Goal: Task Accomplishment & Management: Manage account settings

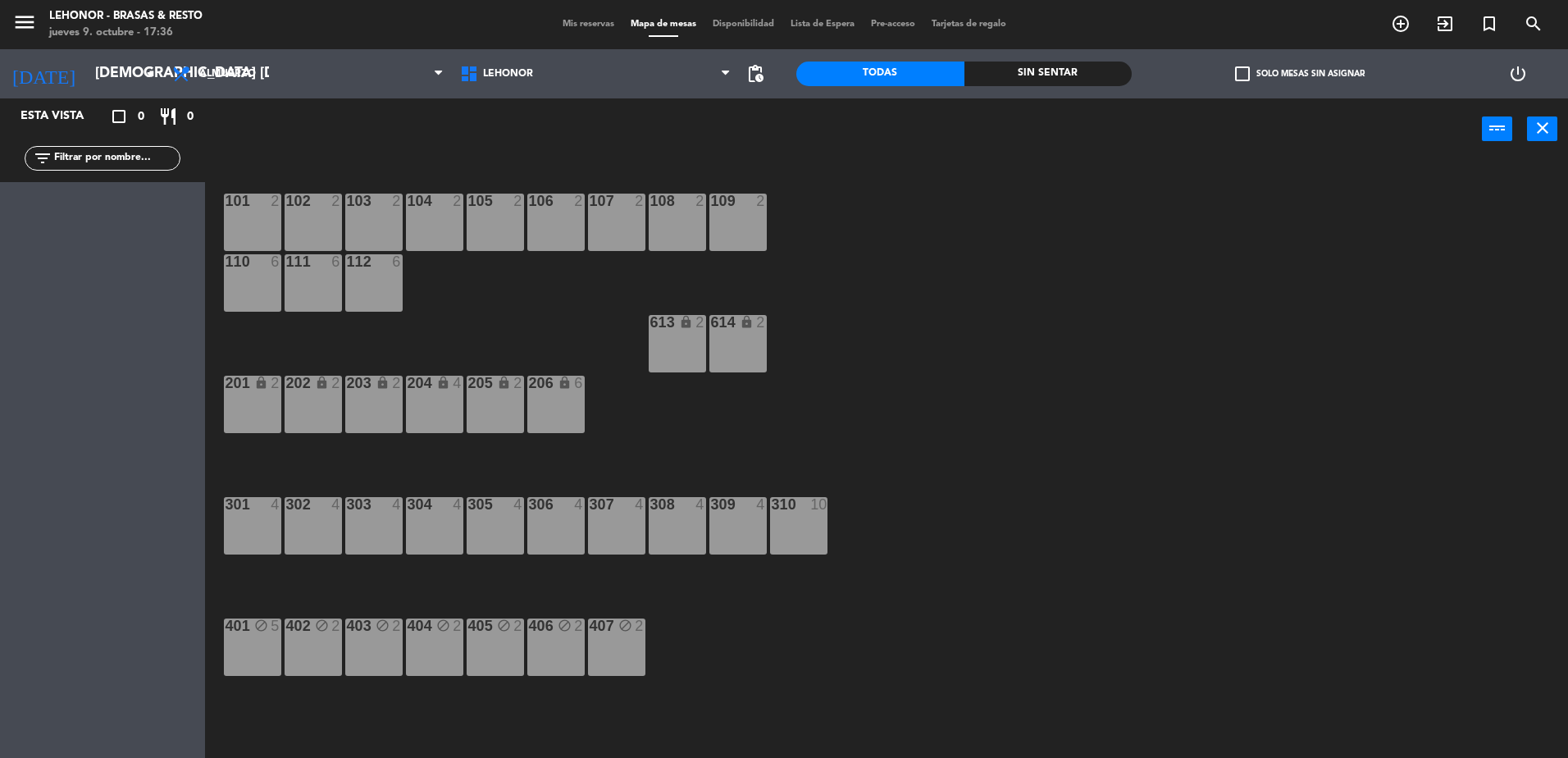
click at [593, 25] on span "Mis reservas" at bounding box center [588, 24] width 68 height 9
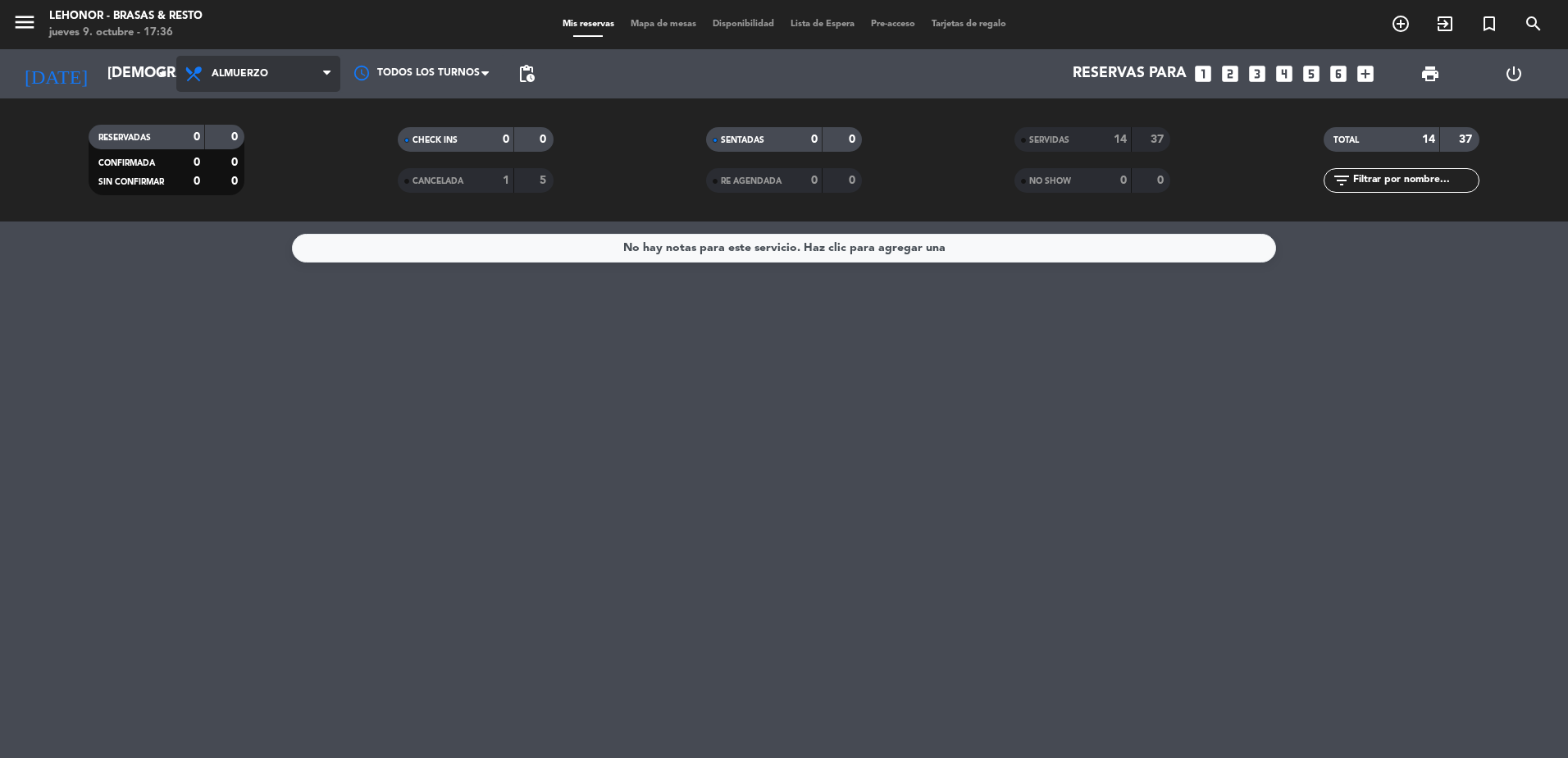
click at [293, 78] on span "Almuerzo" at bounding box center [259, 74] width 164 height 36
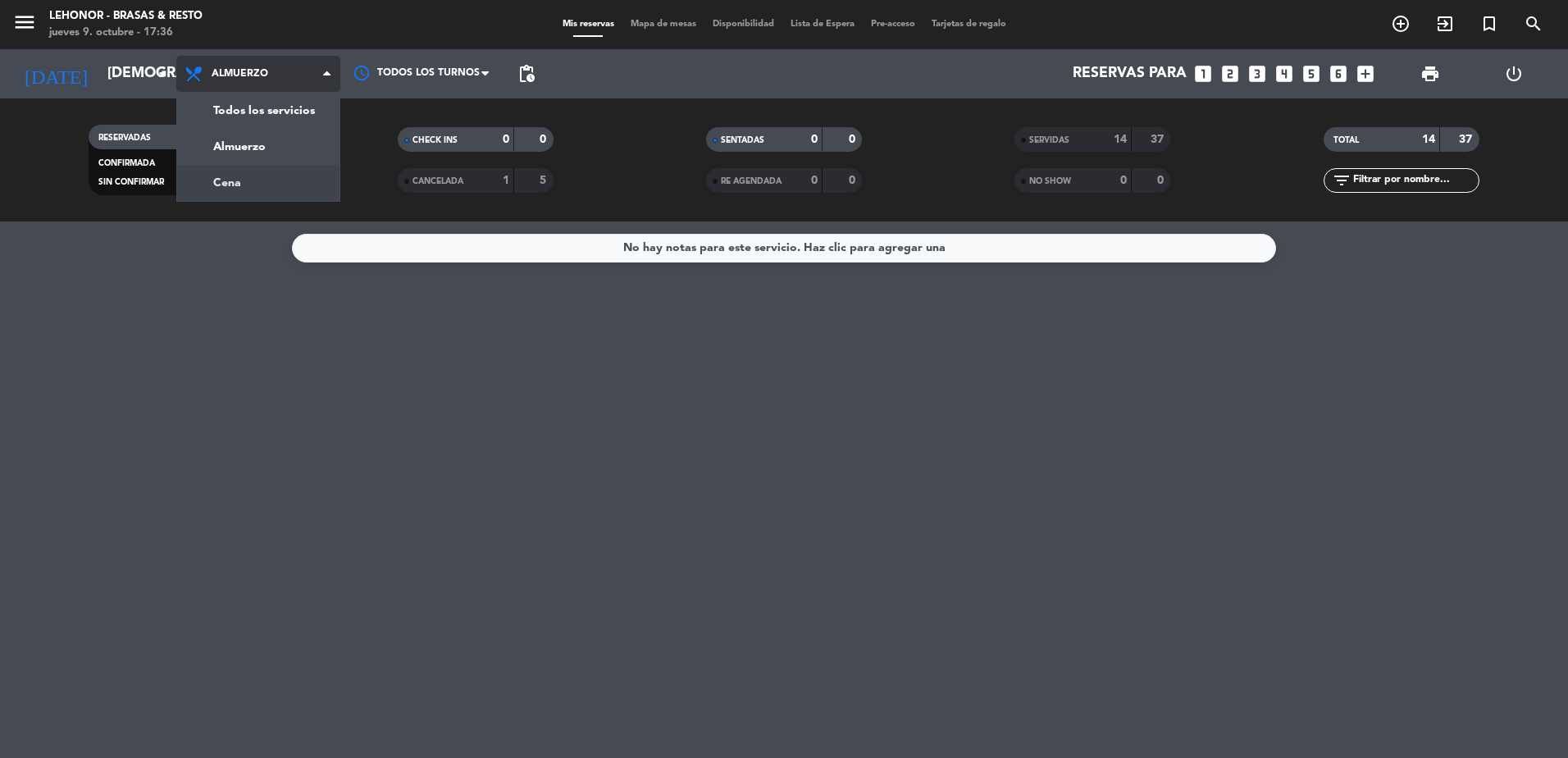
click at [303, 186] on div "menu Lehonor - Brasas & Resto jueves 9. octubre - 17:36 Mis reservas Mapa de me…" at bounding box center [784, 110] width 1568 height 221
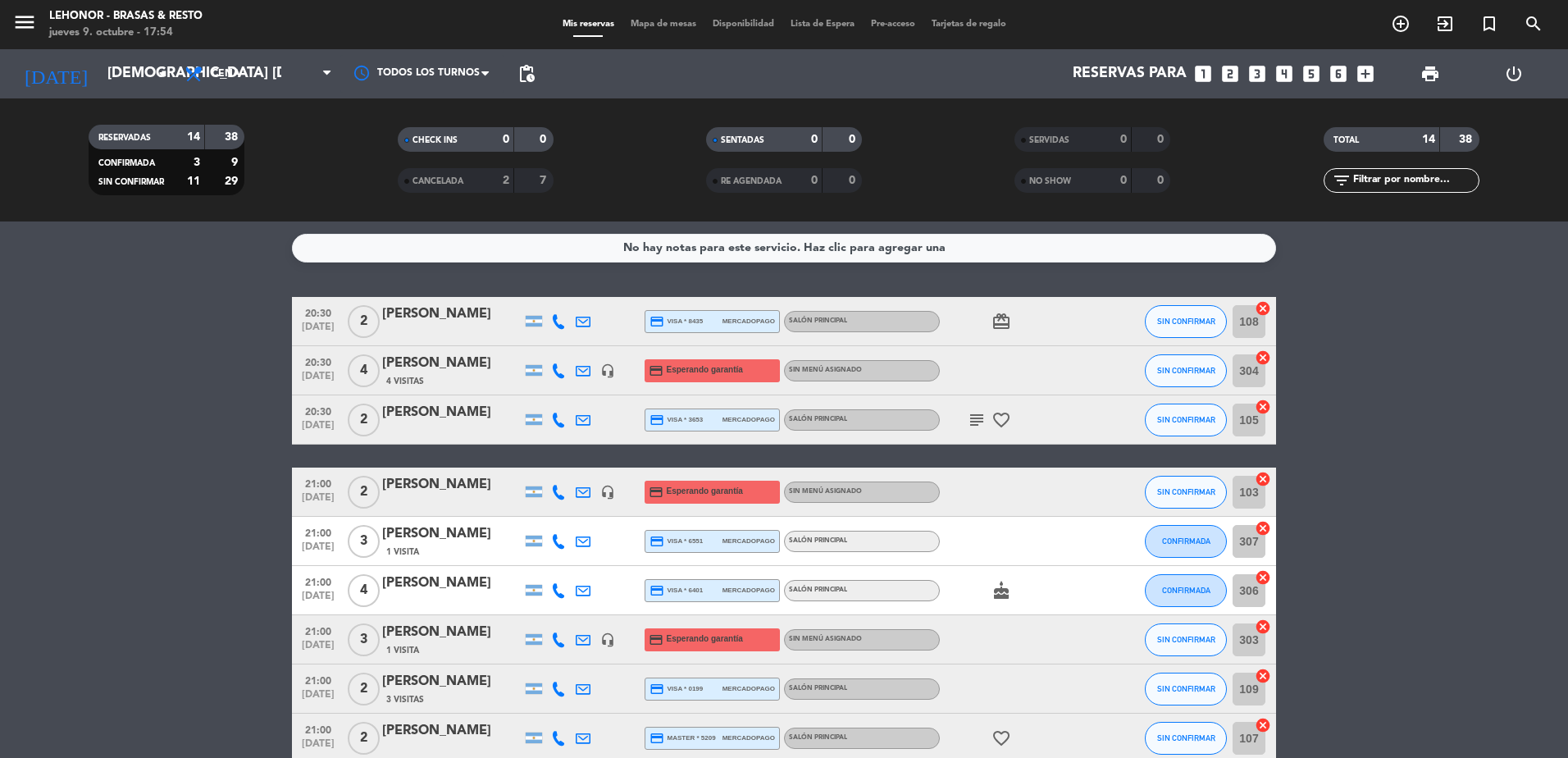
click at [177, 355] on bookings-row "20:30 [DATE] 2 [PERSON_NAME] credit_card visa * 8435 mercadopago SALÓN PRINCIPA…" at bounding box center [784, 664] width 1568 height 735
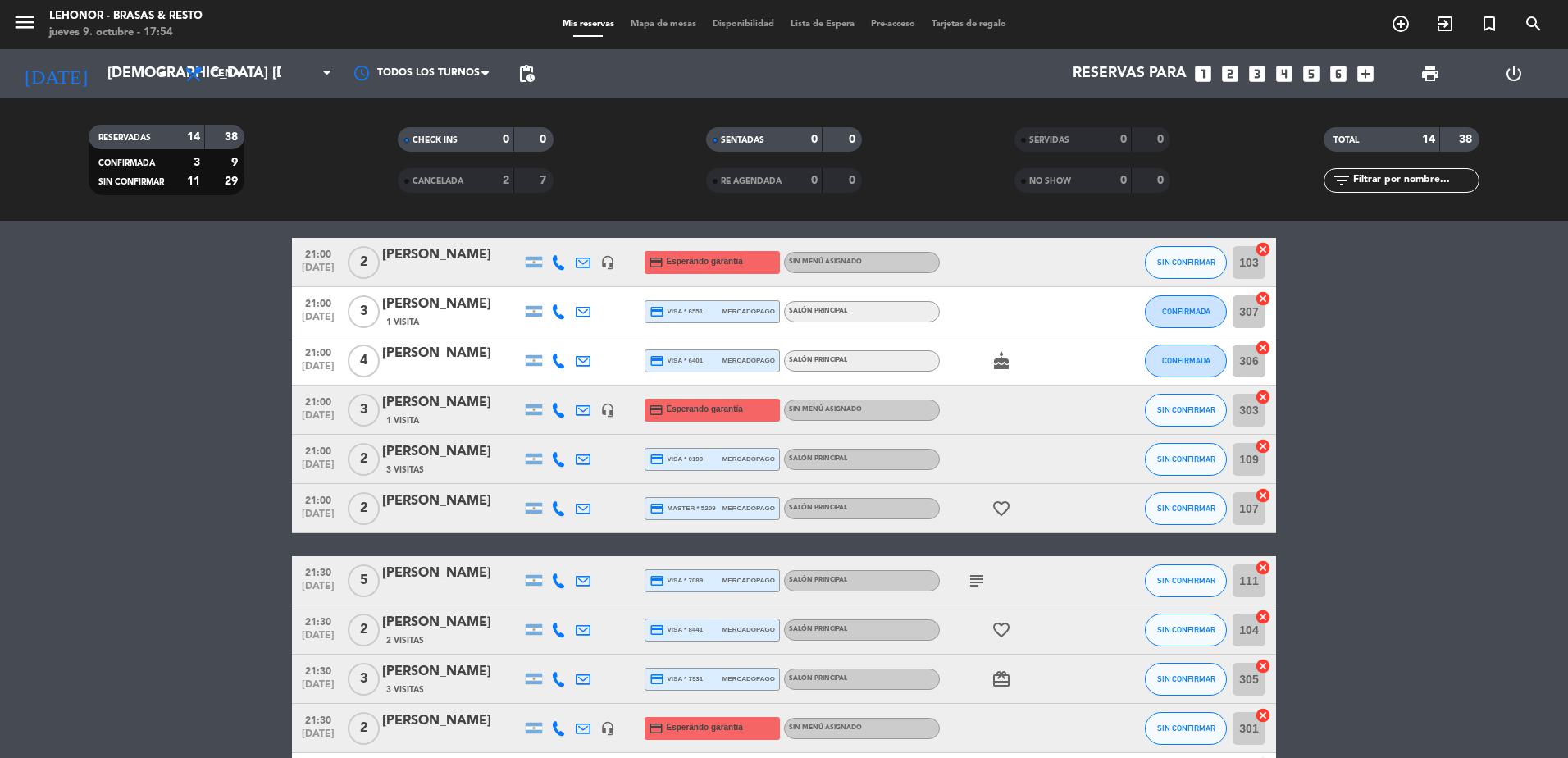
scroll to position [328, 0]
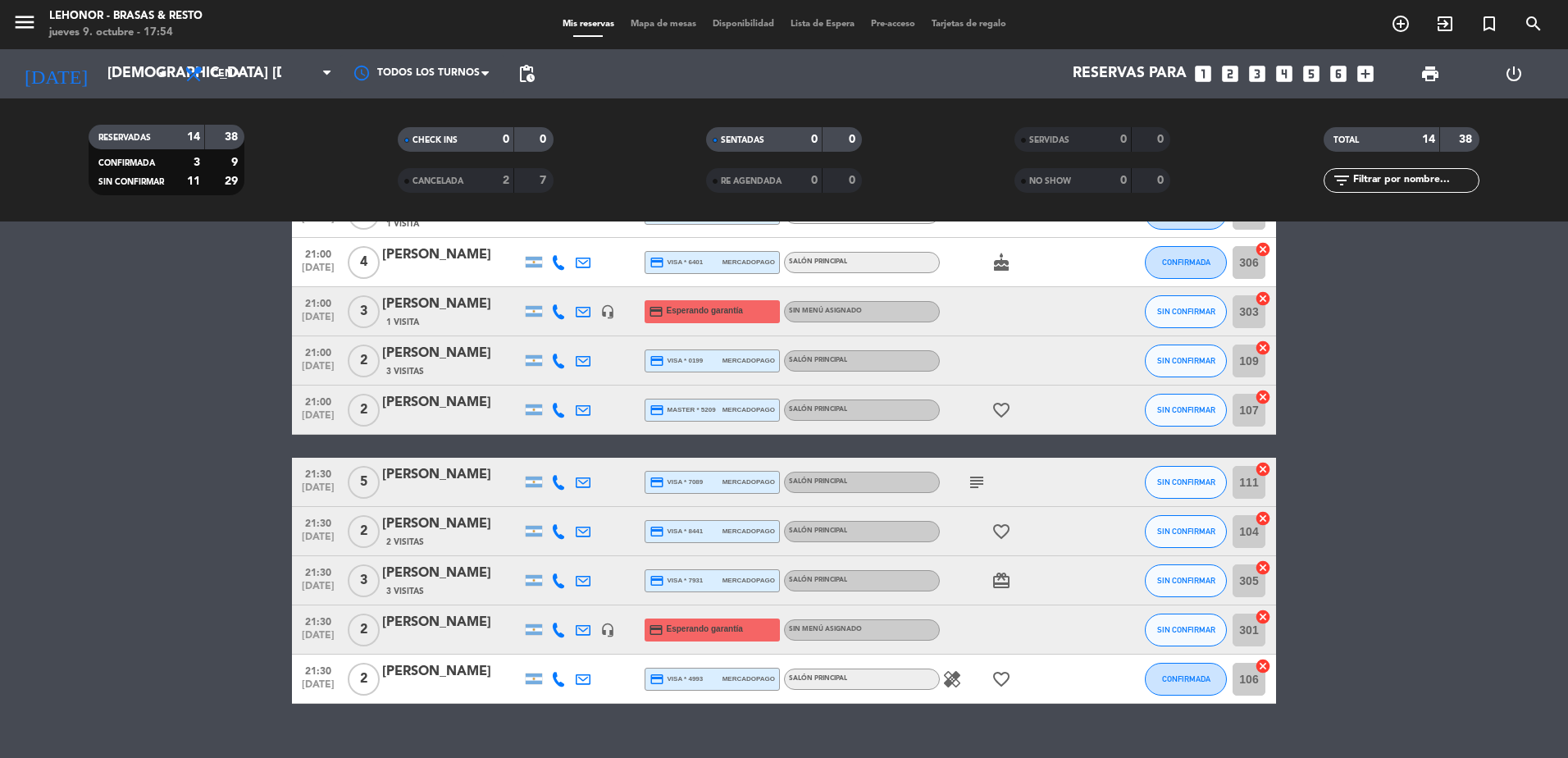
click at [961, 678] on icon "healing" at bounding box center [952, 679] width 20 height 20
click at [1068, 644] on div at bounding box center [1013, 629] width 148 height 48
click at [977, 489] on icon "subject" at bounding box center [977, 483] width 20 height 20
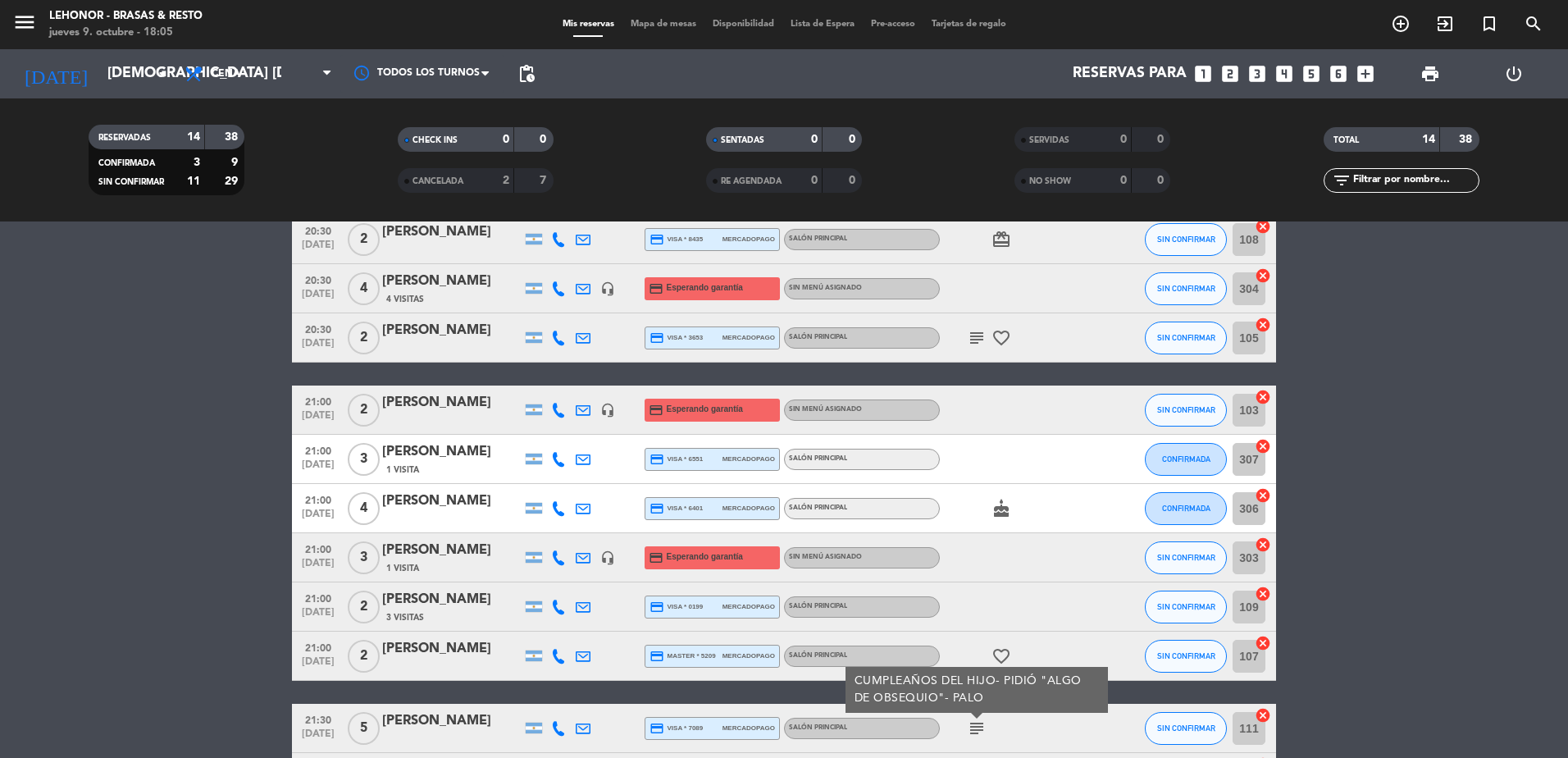
scroll to position [0, 0]
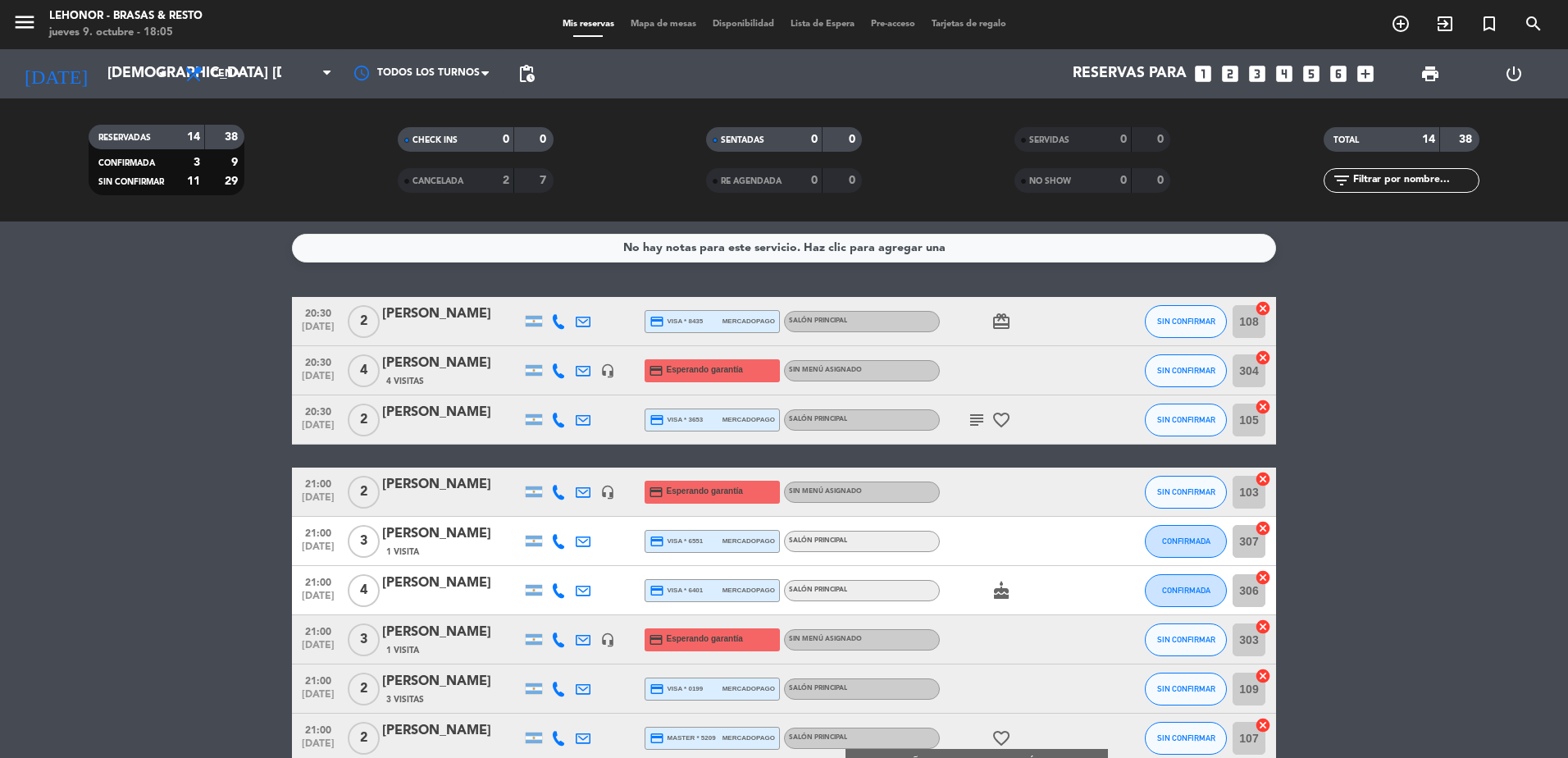
click at [663, 23] on span "Mapa de mesas" at bounding box center [663, 24] width 82 height 9
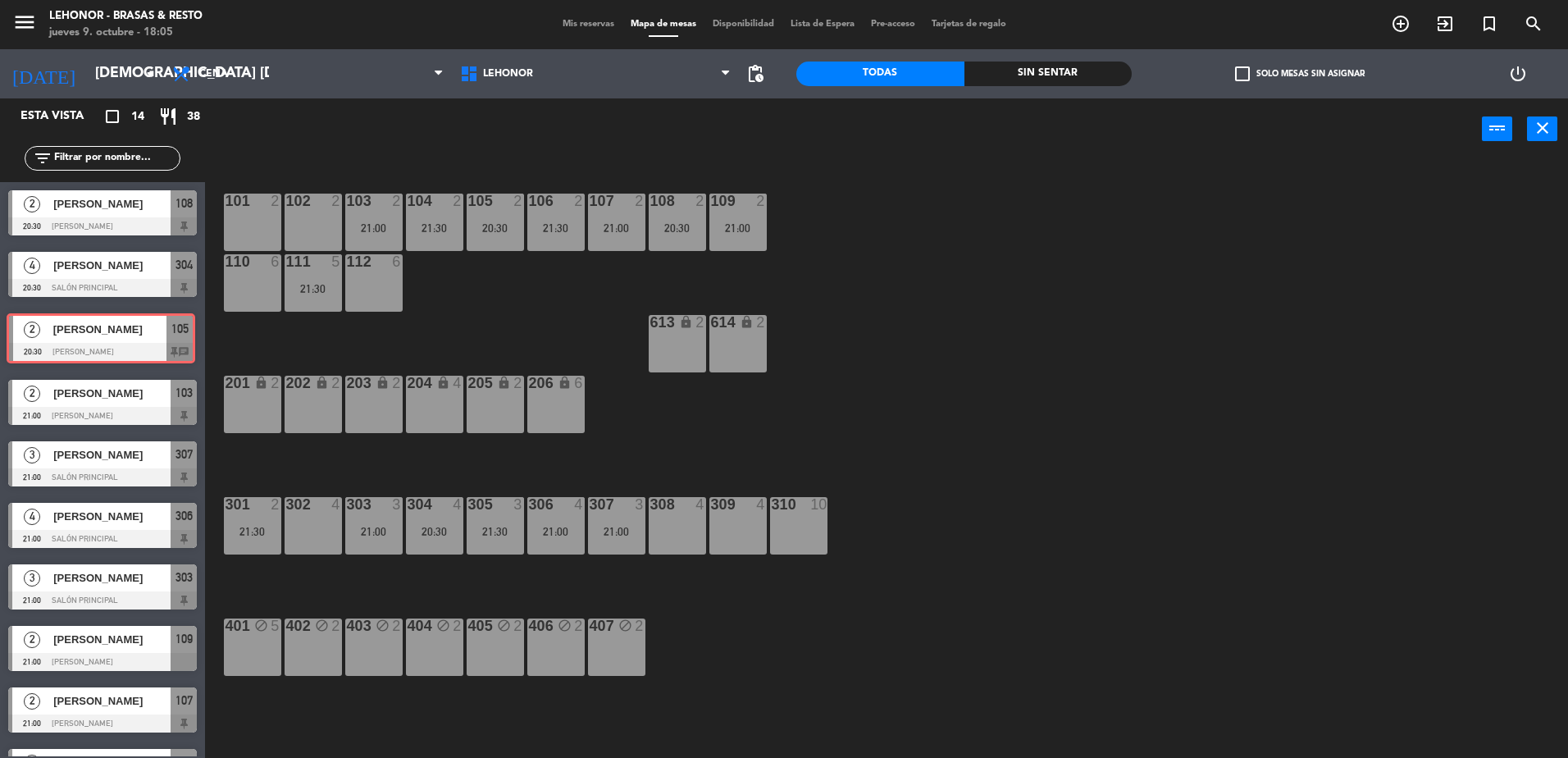
click at [75, 340] on div "2 [PERSON_NAME] 20:30 [PERSON_NAME] 105 chat 2 [PERSON_NAME] 20:30 Mirador Oroñ…" at bounding box center [102, 338] width 205 height 66
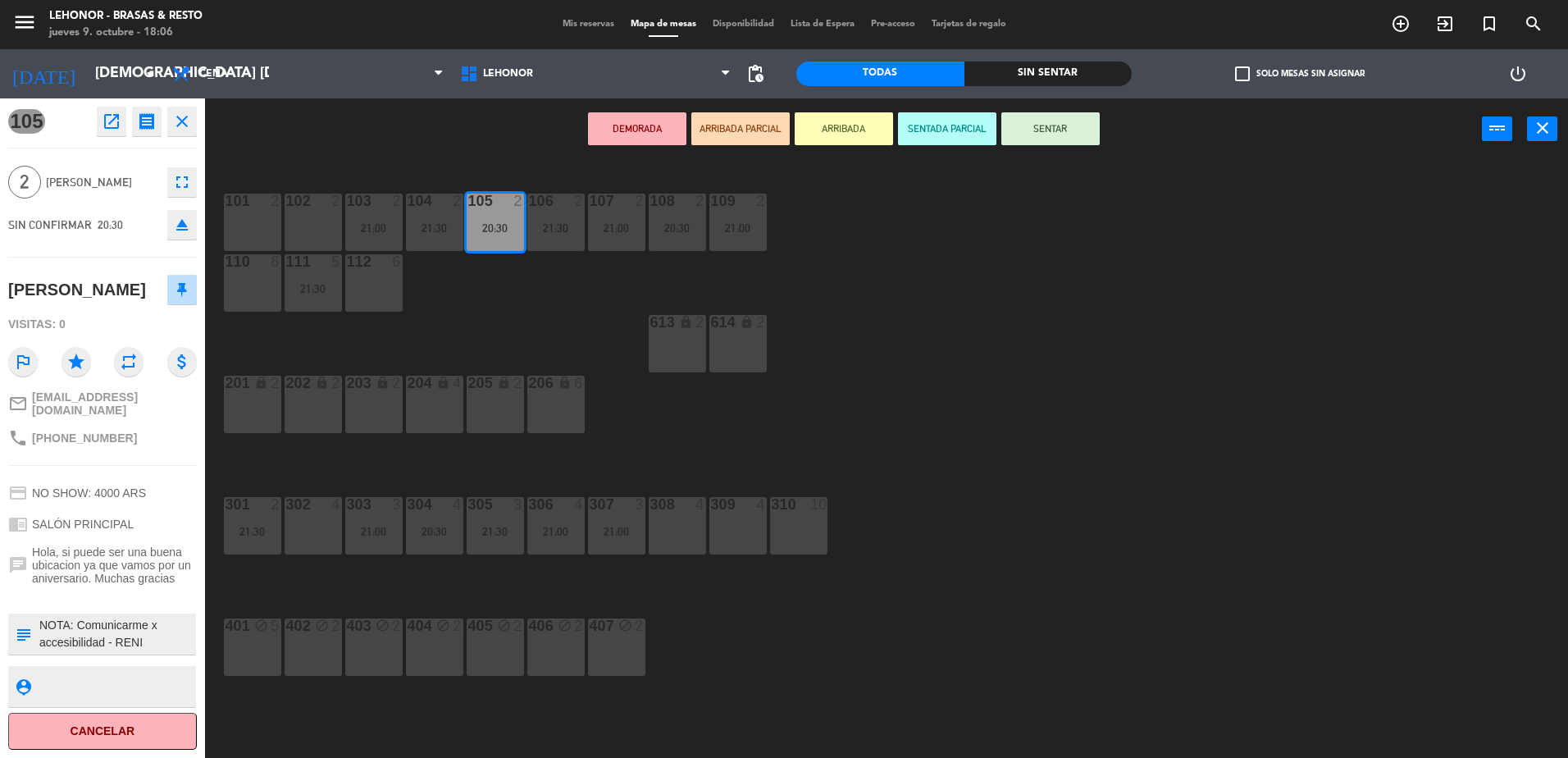
click at [920, 384] on div "101 2 102 2 103 2 21:00 104 2 21:30 105 2 20:30 106 2 21:30 107 2 21:00 108 2 2…" at bounding box center [894, 463] width 1347 height 598
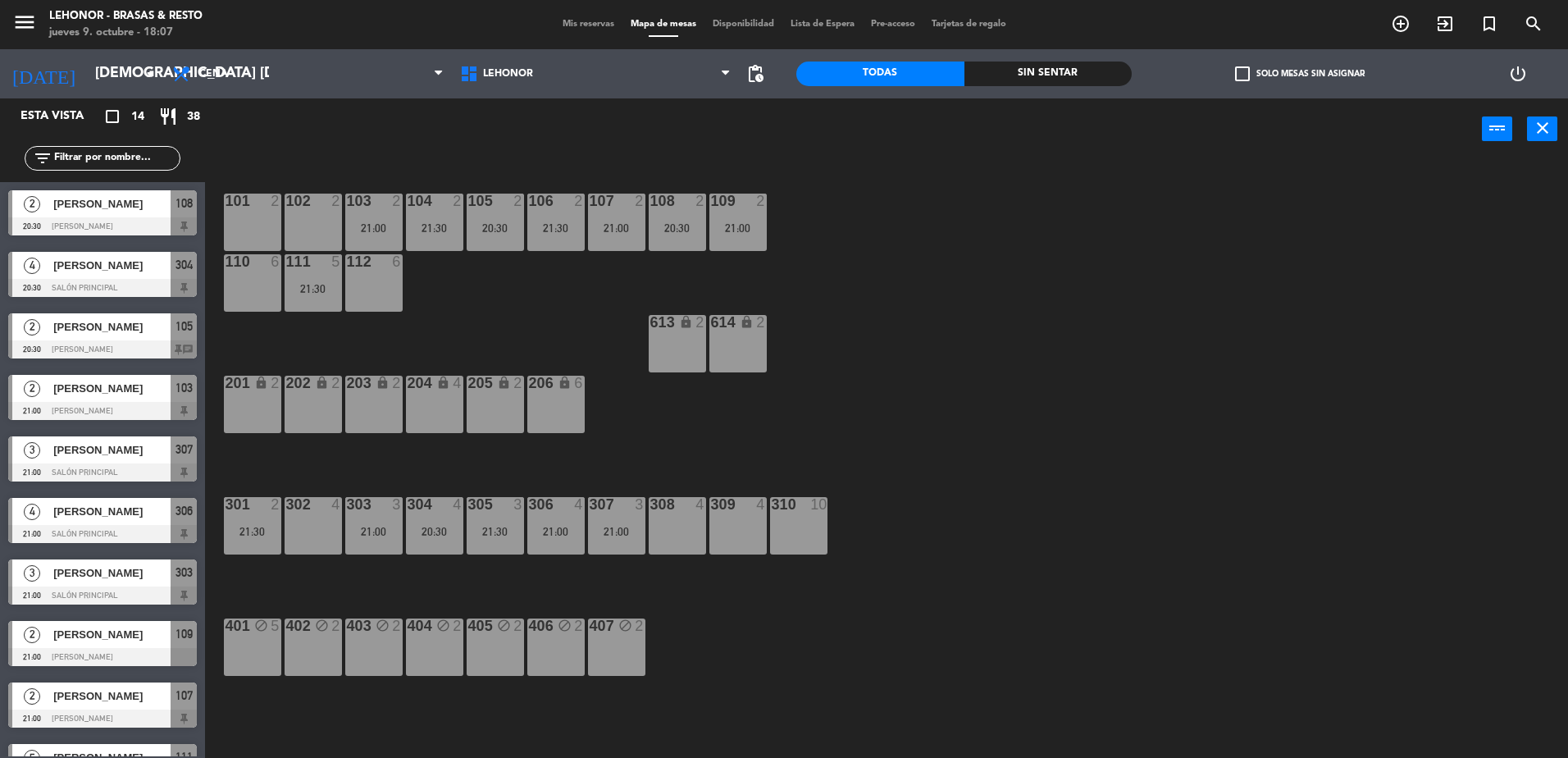
click at [587, 29] on span "Mis reservas" at bounding box center [588, 24] width 68 height 9
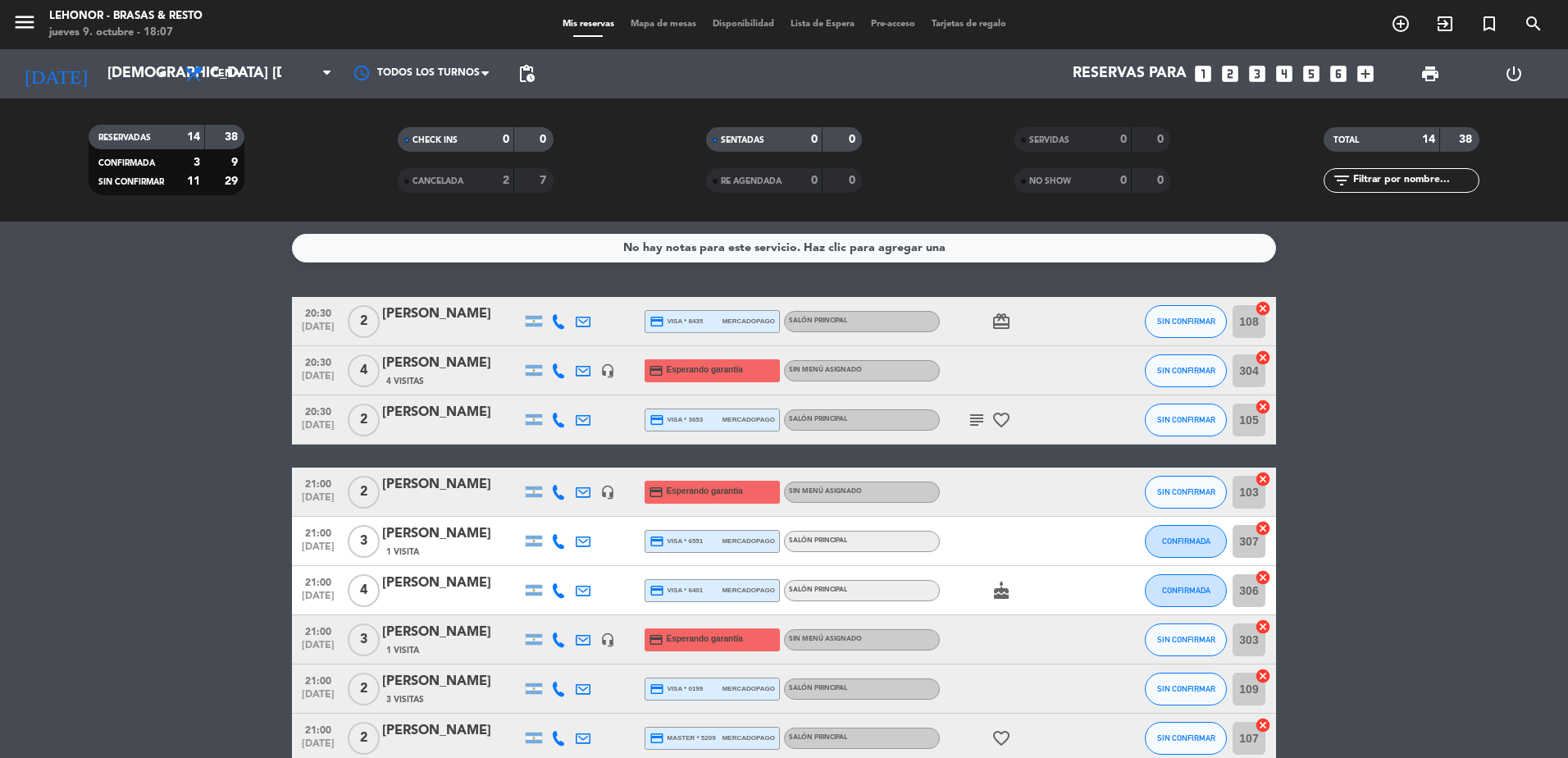
click at [975, 418] on icon "subject" at bounding box center [977, 420] width 20 height 20
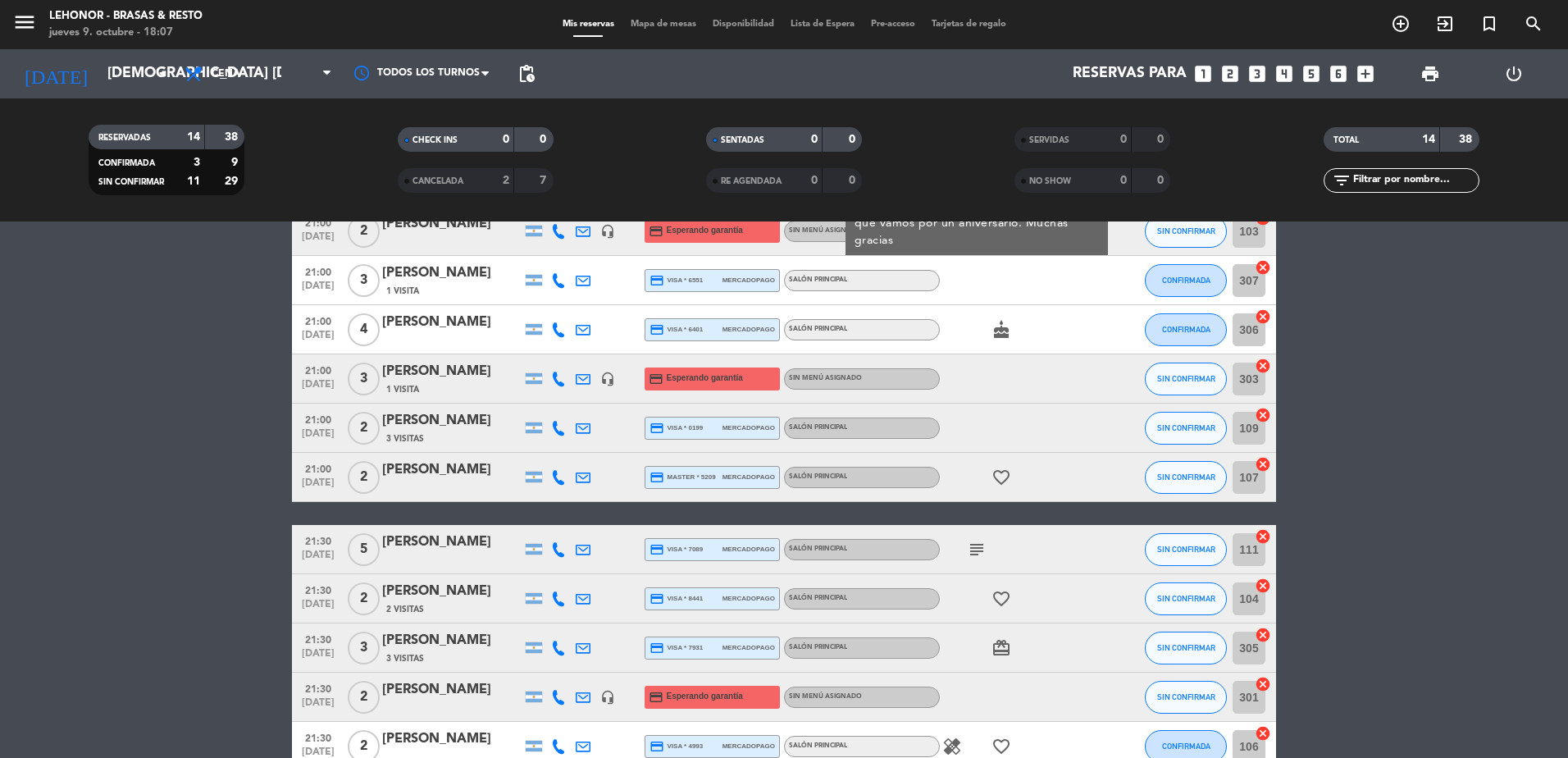
scroll to position [356, 0]
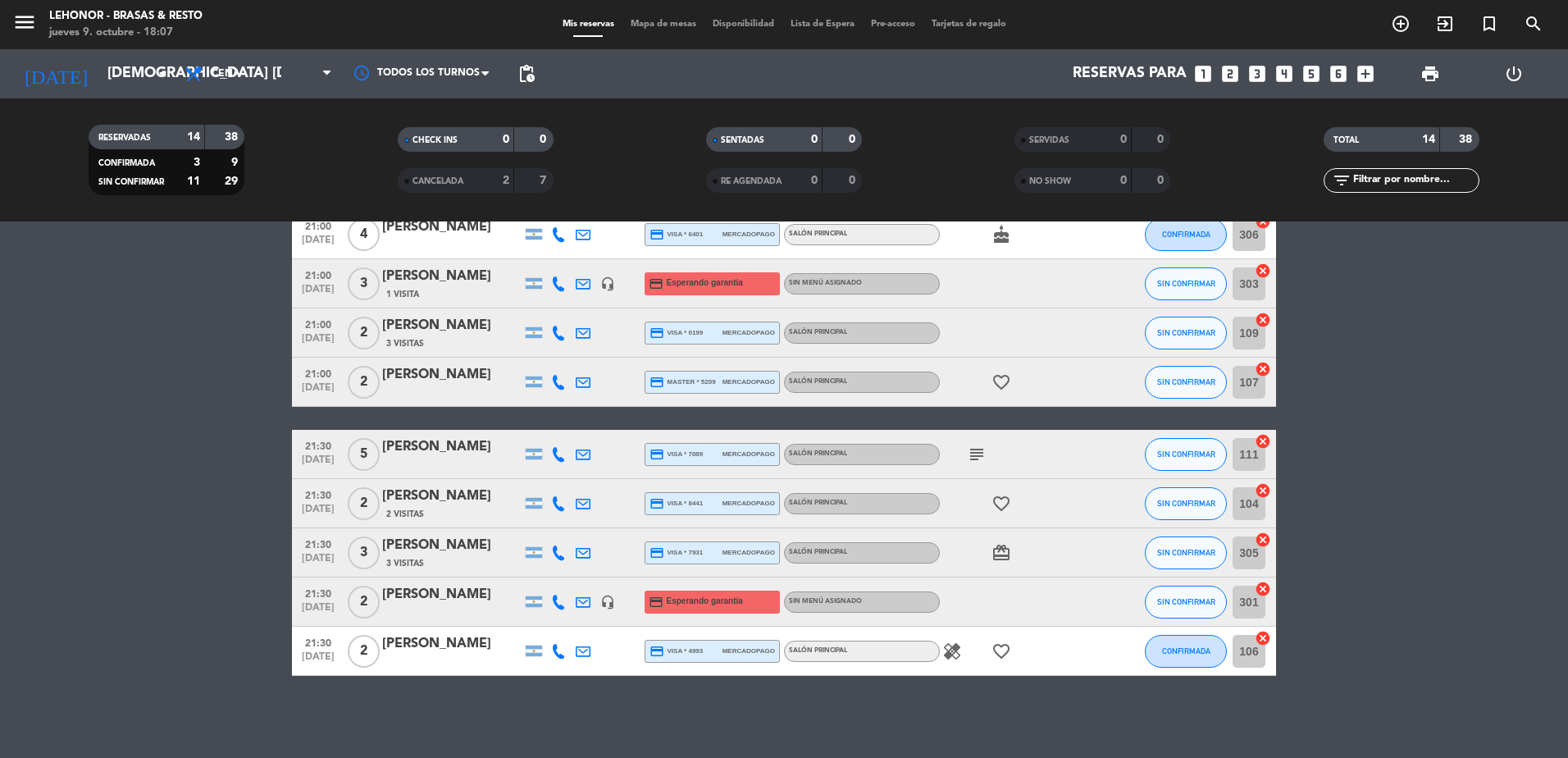
click at [978, 459] on icon "subject" at bounding box center [977, 454] width 20 height 20
click at [948, 659] on icon "healing" at bounding box center [952, 651] width 20 height 20
click at [975, 455] on icon "subject" at bounding box center [977, 454] width 20 height 20
click at [973, 449] on icon "subject" at bounding box center [977, 454] width 20 height 20
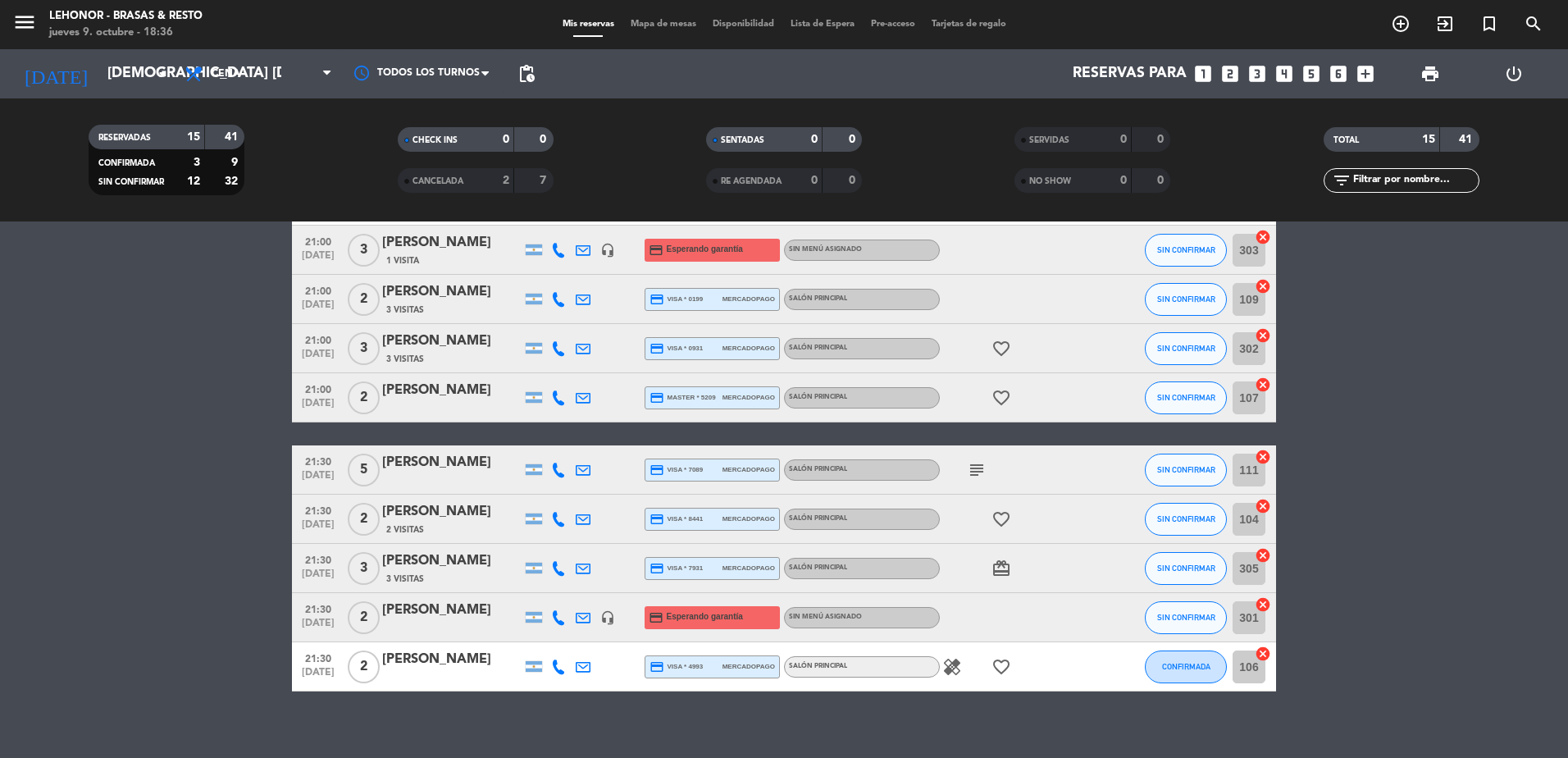
scroll to position [406, 0]
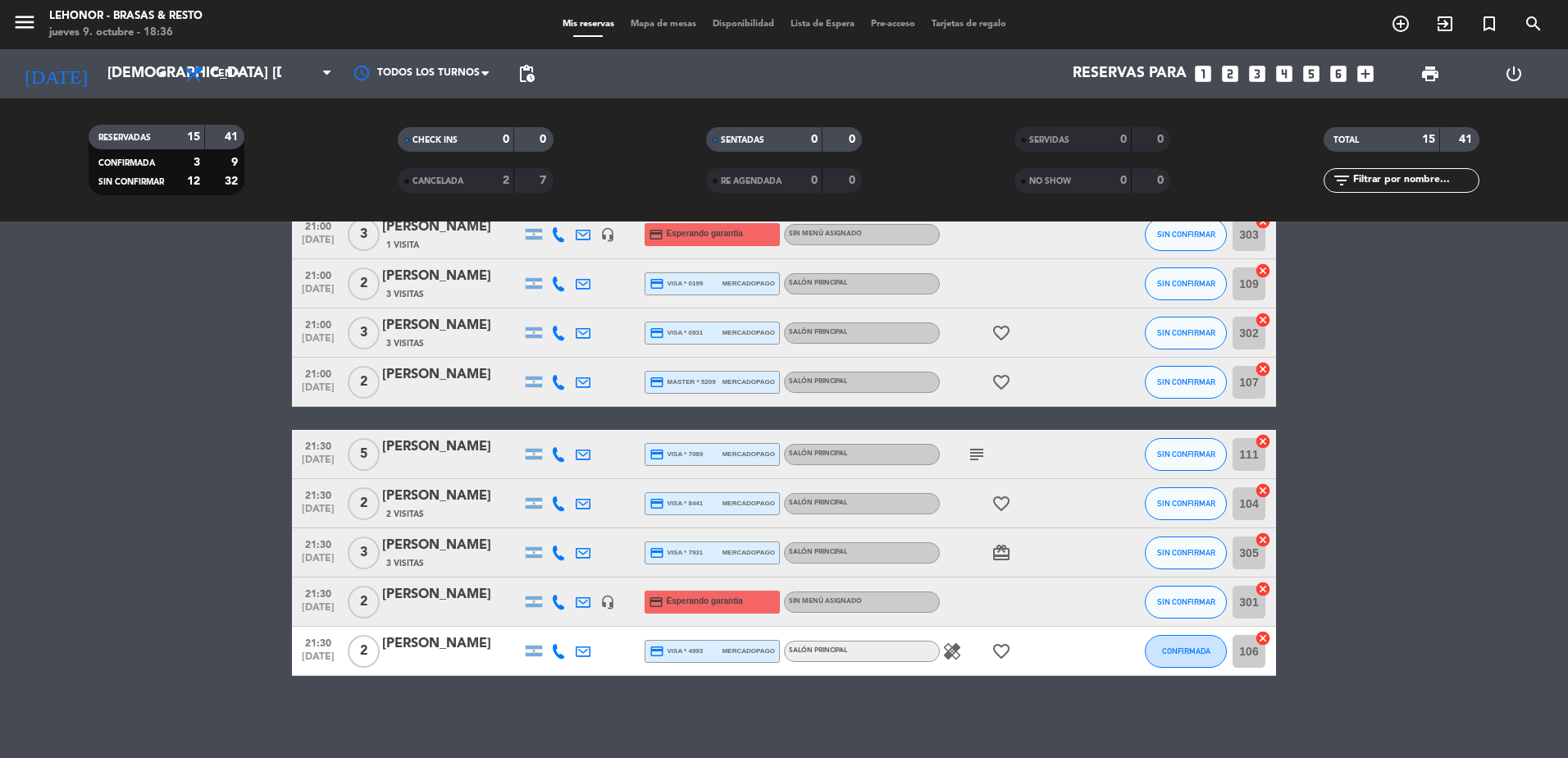
drag, startPoint x: 676, startPoint y: 7, endPoint x: 677, endPoint y: 17, distance: 10.0
click at [676, 8] on div "menu Lehonor - Brasas & Resto jueves 9. octubre - 18:36 Mis reservas Mapa de me…" at bounding box center [784, 24] width 1568 height 49
click at [677, 17] on div "menu Lehonor - Brasas & Resto jueves 9. octubre - 18:36 Mis reservas Mapa de me…" at bounding box center [784, 24] width 1568 height 49
click at [676, 56] on div "Reservas para looks_one looks_two looks_3 looks_4 looks_5 looks_6 add_box" at bounding box center [963, 73] width 839 height 49
click at [677, 29] on span "Mapa de mesas" at bounding box center [663, 24] width 82 height 9
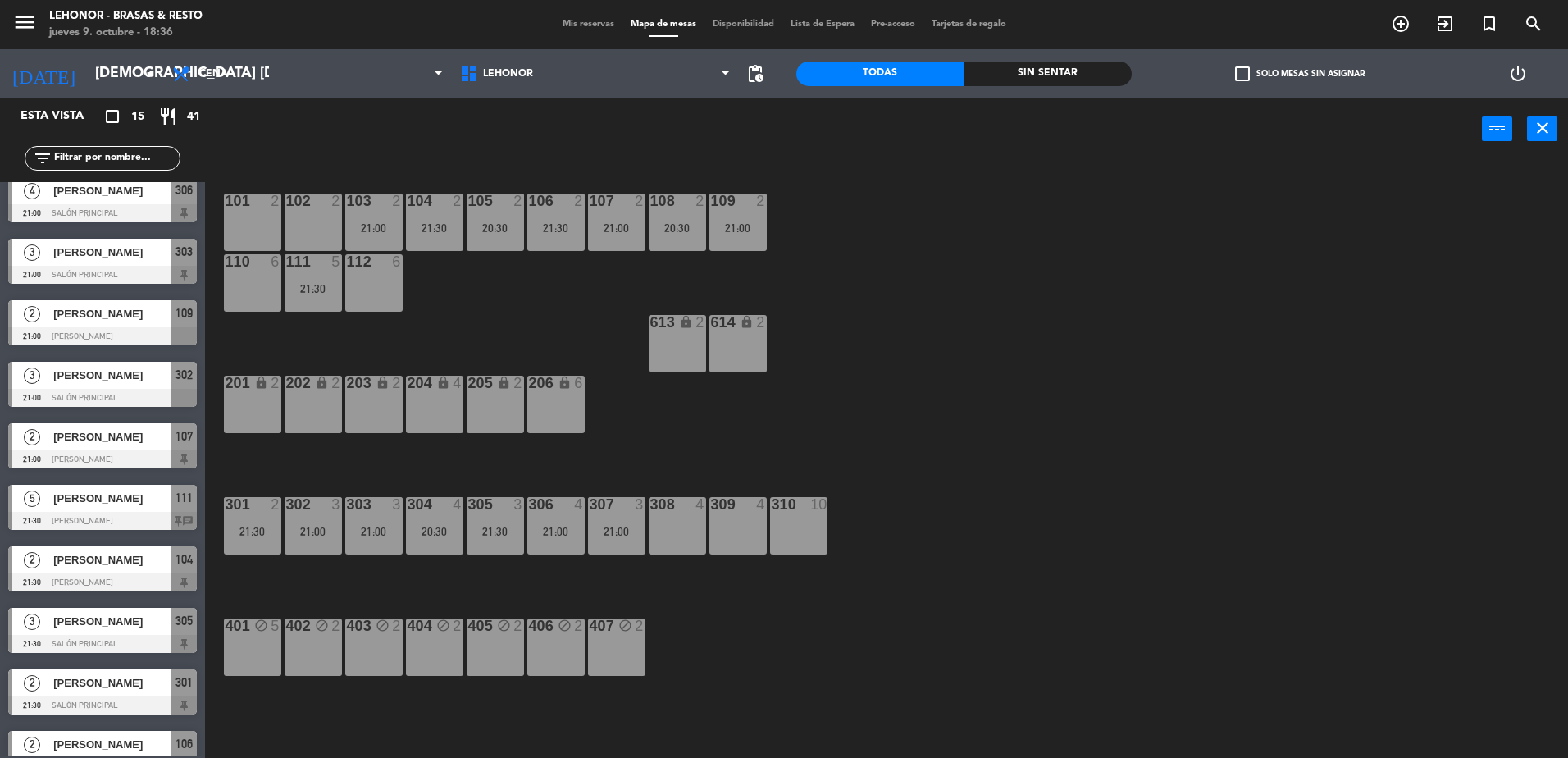
scroll to position [348, 0]
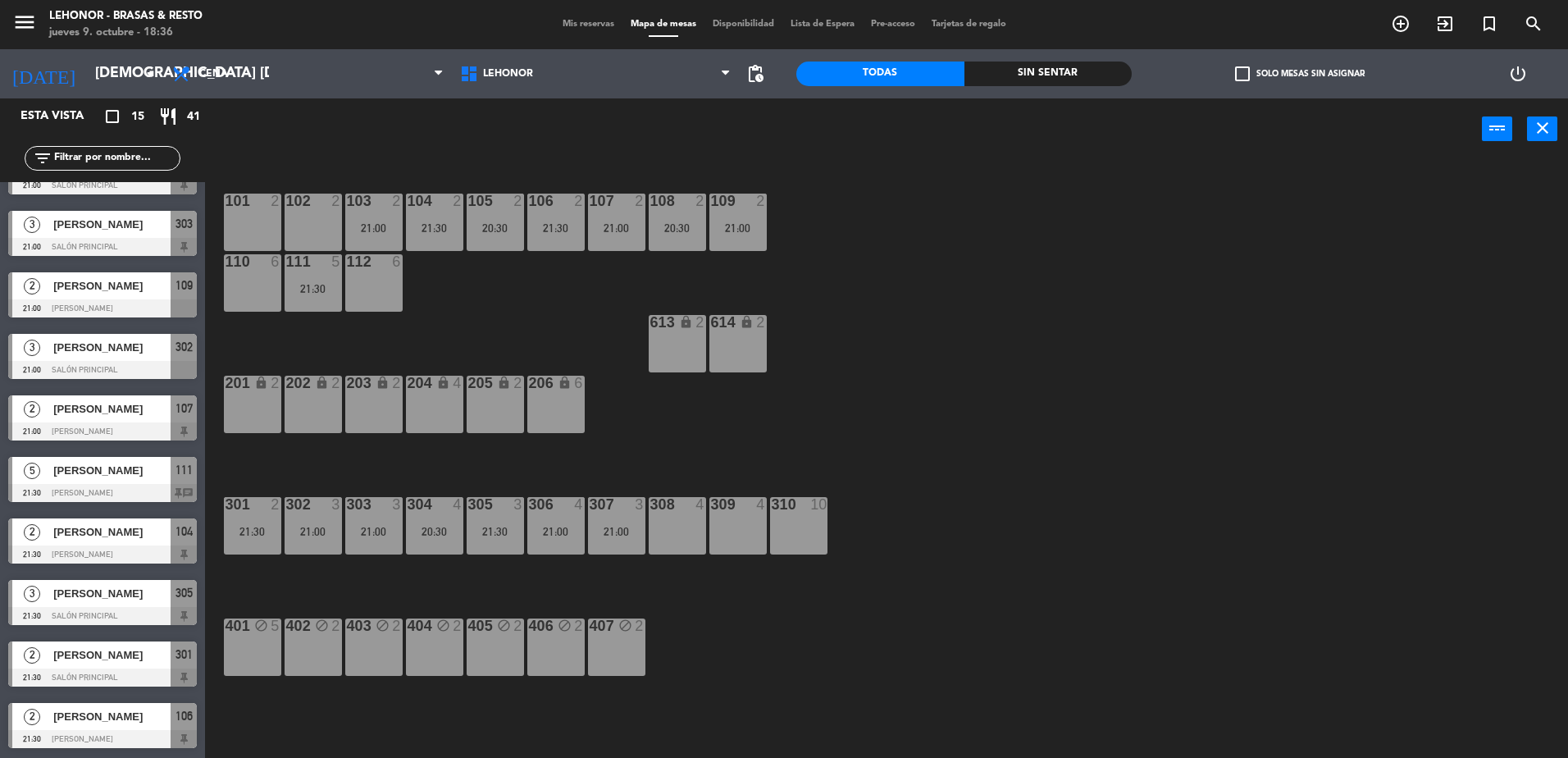
click at [125, 475] on span "[PERSON_NAME]" at bounding box center [111, 470] width 117 height 17
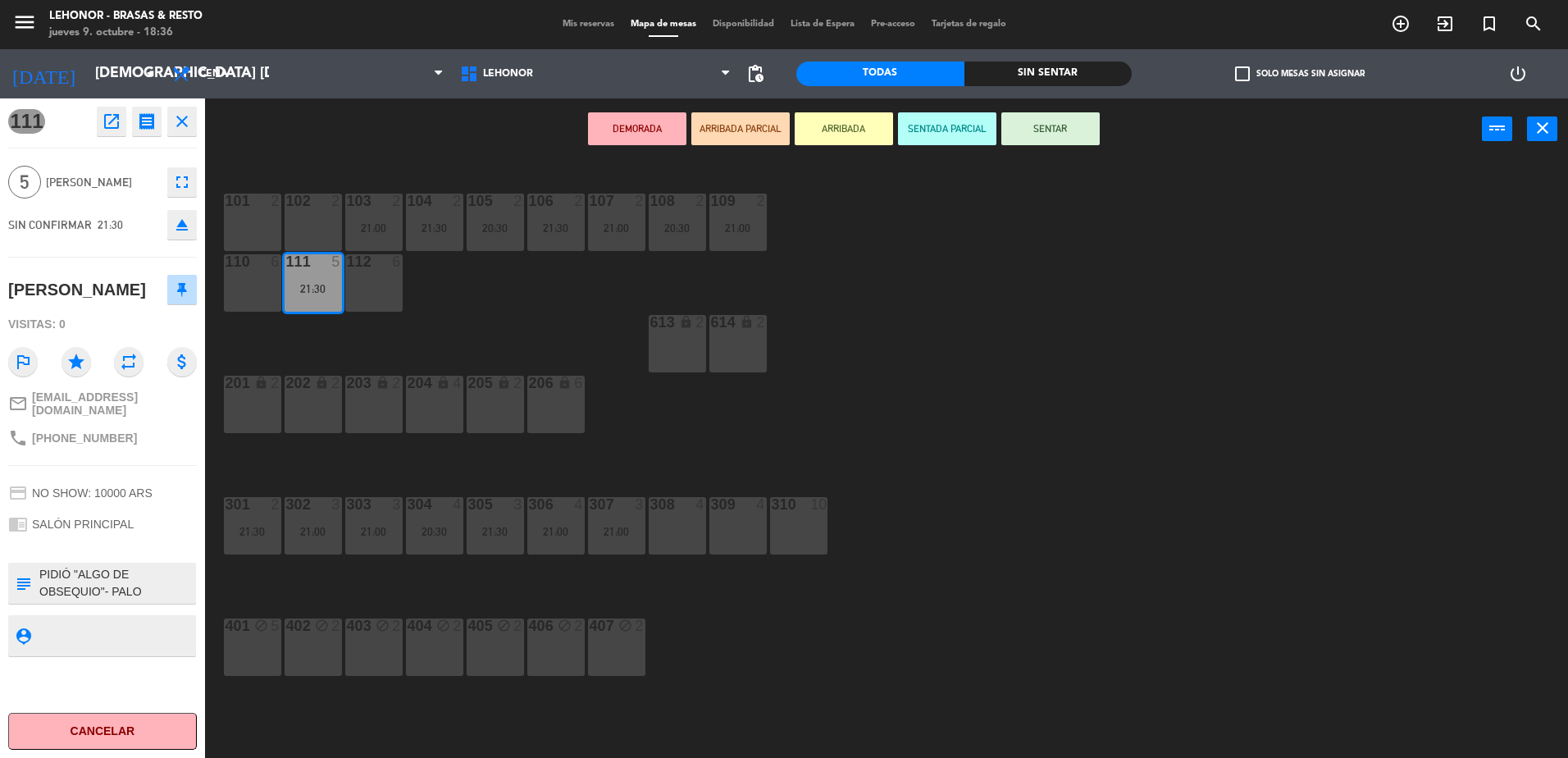
scroll to position [0, 0]
click at [842, 634] on div "101 2 102 2 103 2 21:00 104 2 21:30 105 2 20:30 106 2 21:30 107 2 21:00 108 2 2…" at bounding box center [894, 463] width 1347 height 598
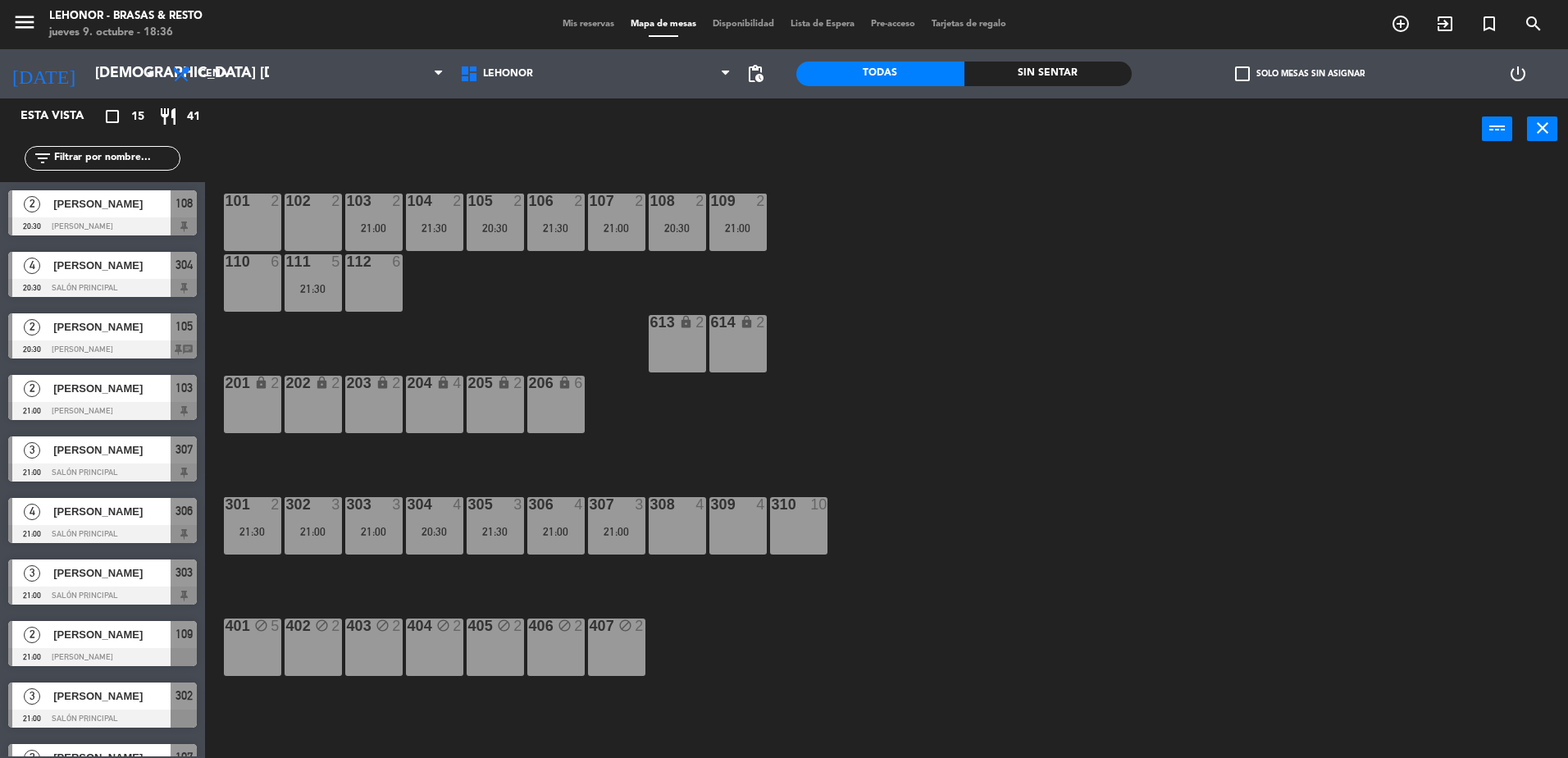
scroll to position [4, 0]
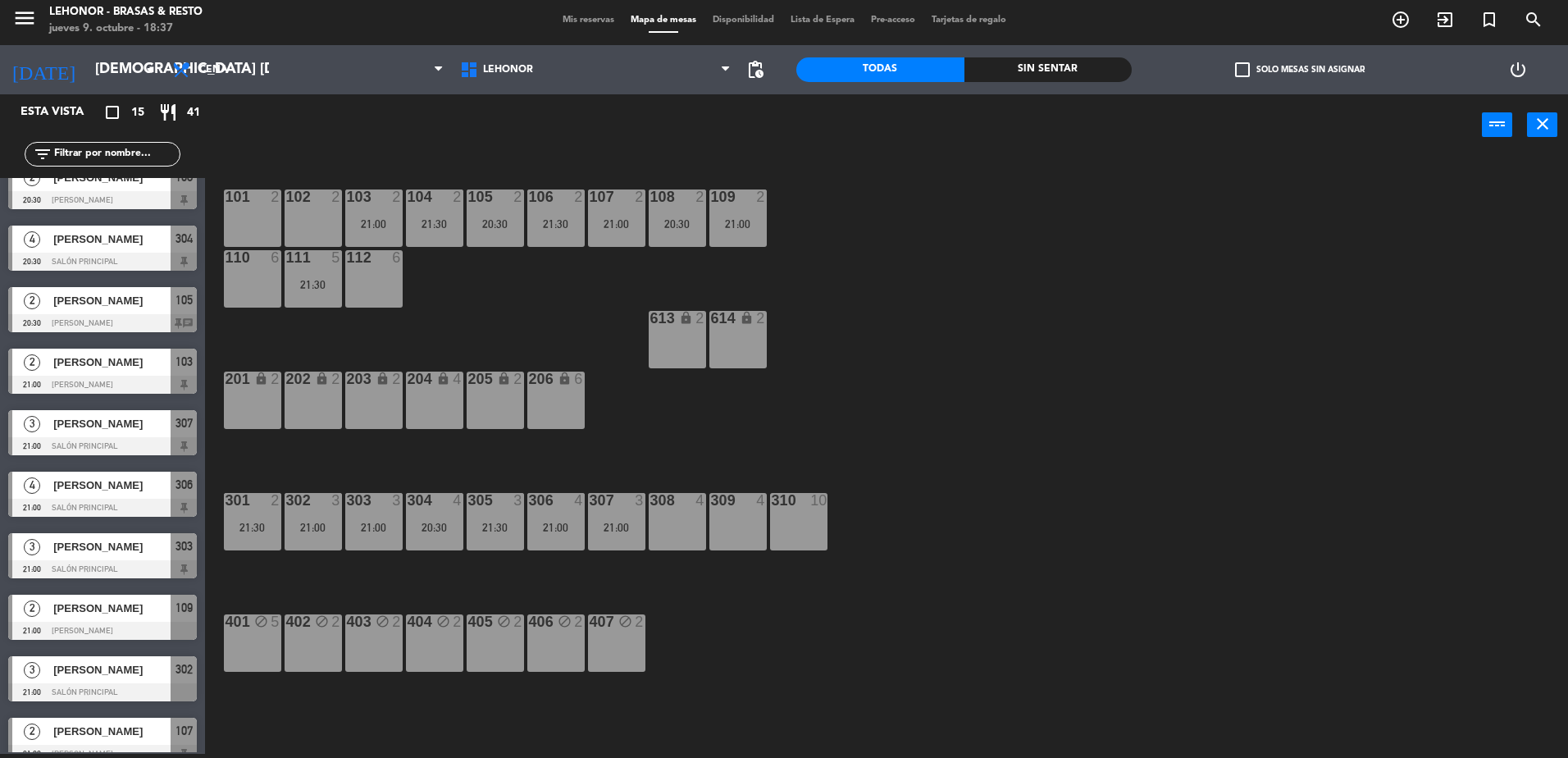
click at [157, 305] on span "[PERSON_NAME]" at bounding box center [111, 300] width 117 height 17
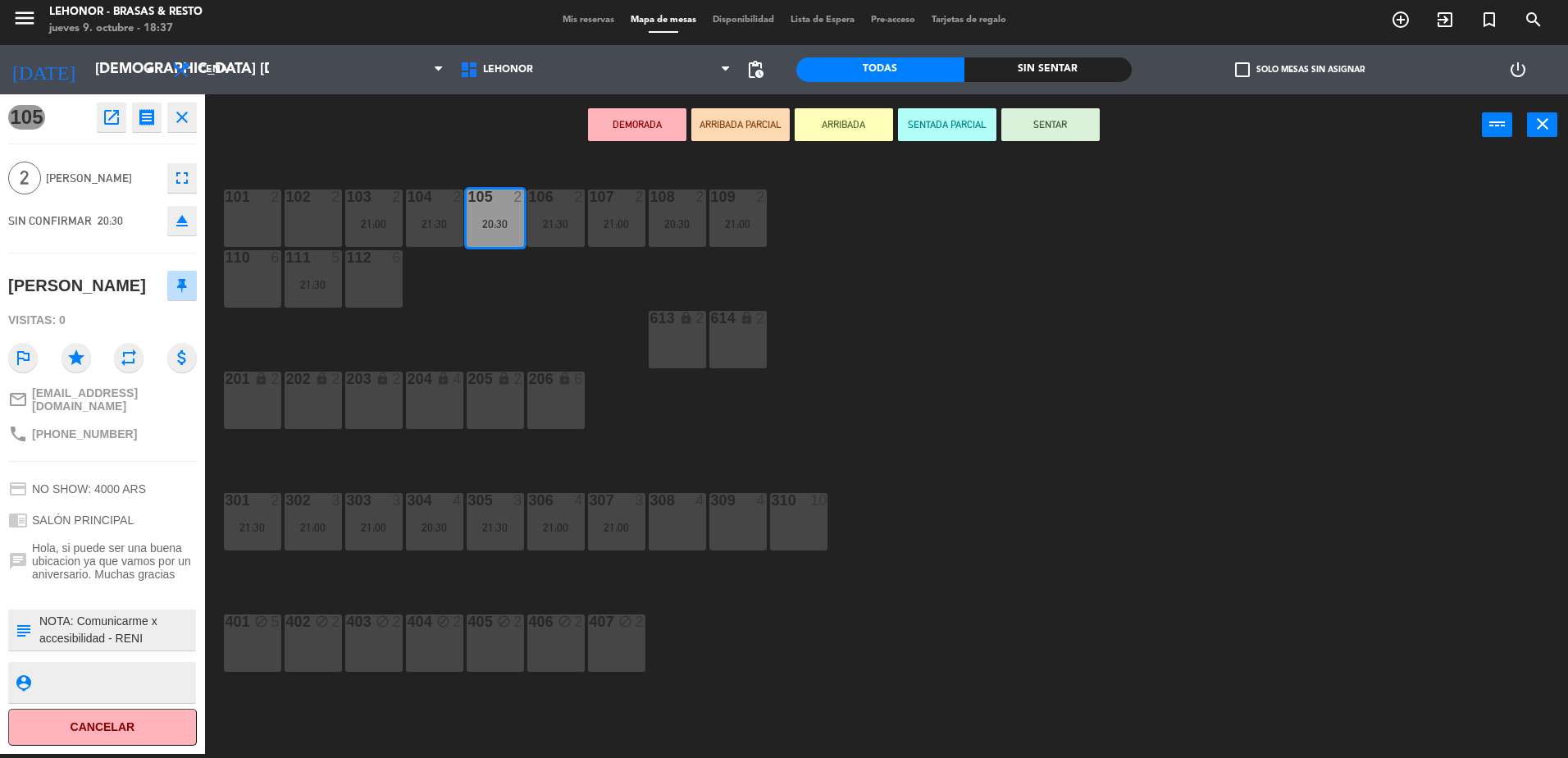
scroll to position [12, 0]
click at [936, 669] on div "101 2 102 2 103 2 21:00 104 2 21:30 105 2 20:30 106 2 21:30 107 2 21:00 108 2 2…" at bounding box center [894, 459] width 1347 height 598
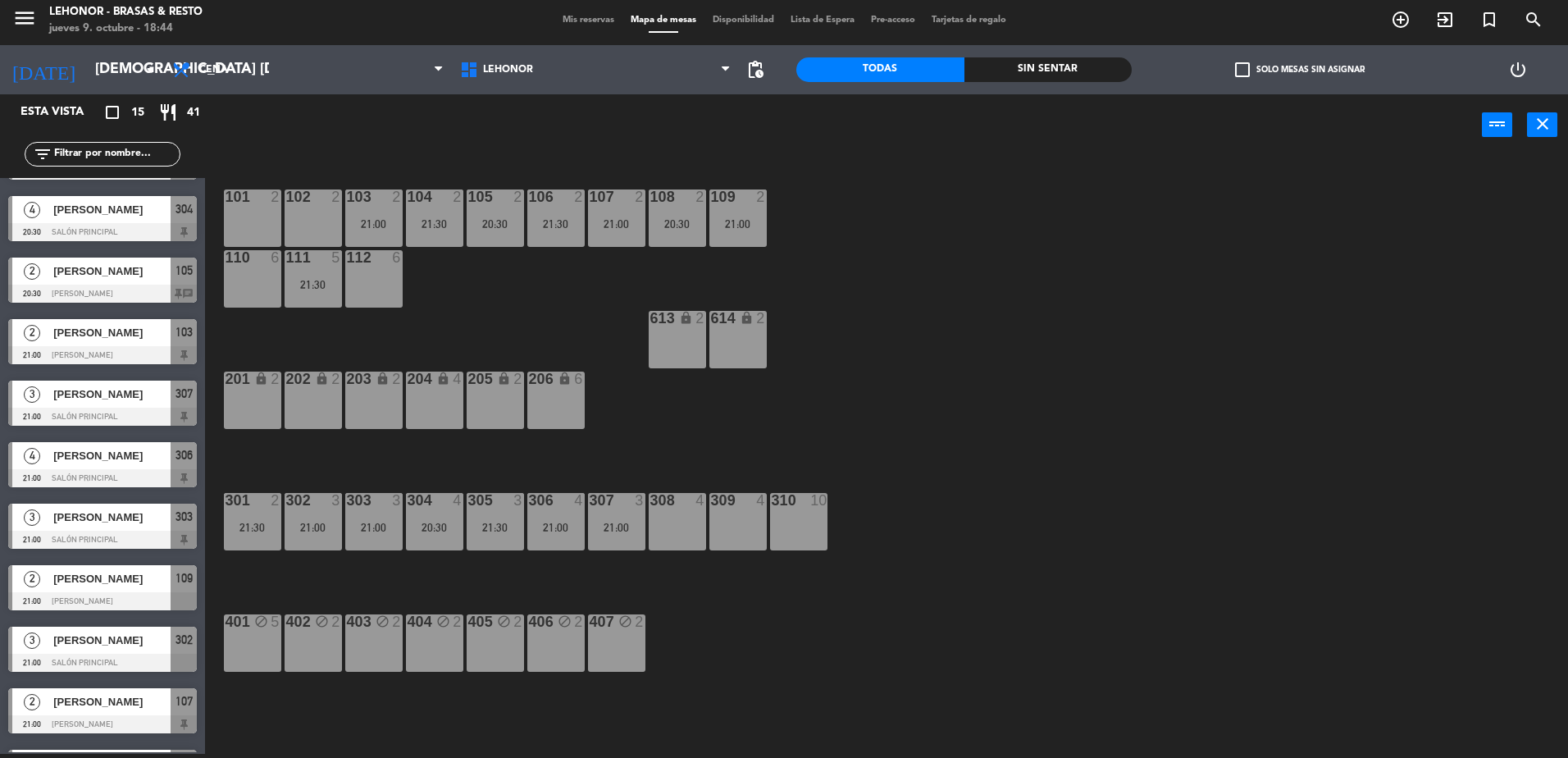
scroll to position [0, 0]
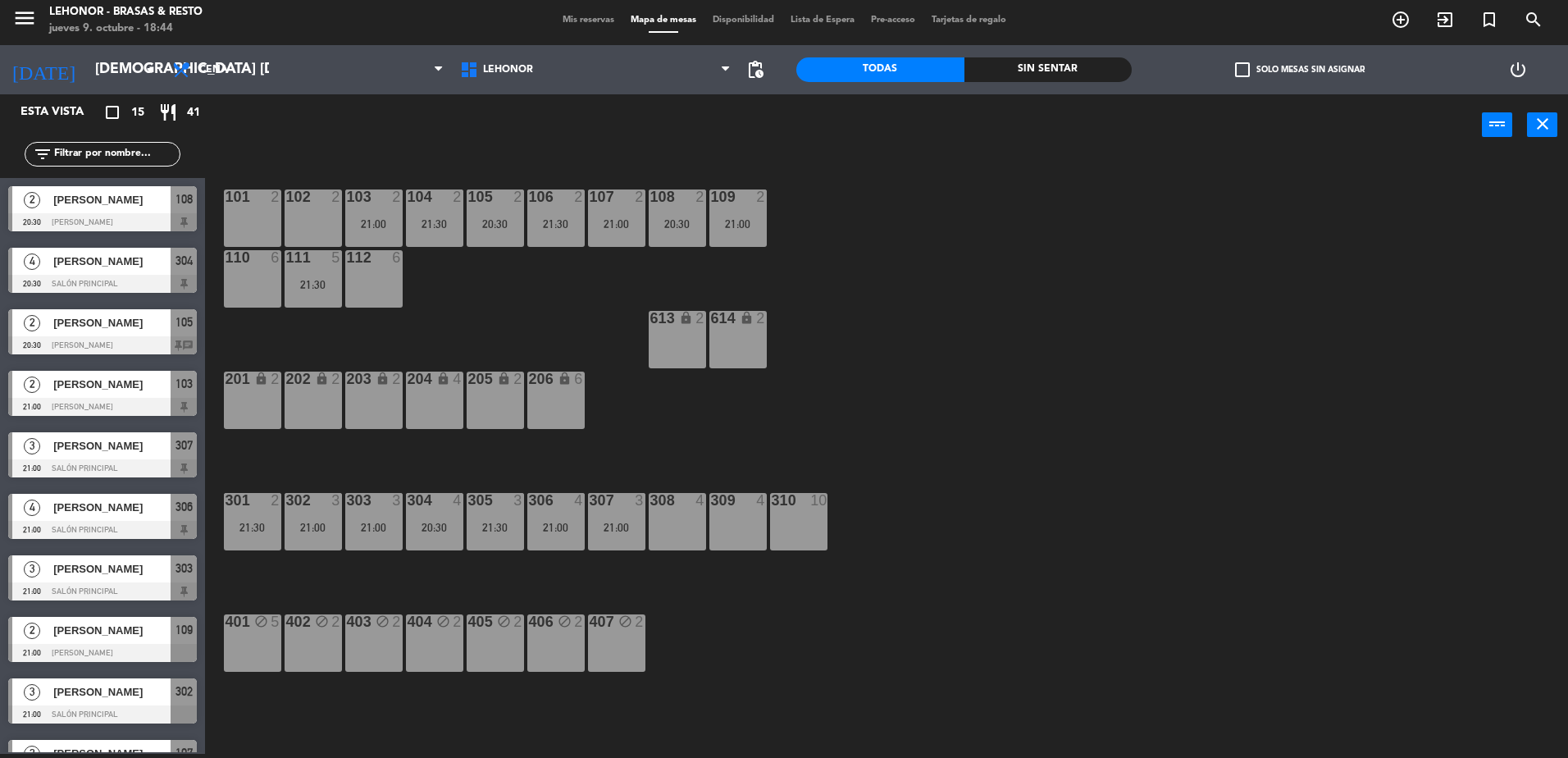
click at [126, 323] on span "[PERSON_NAME]" at bounding box center [111, 323] width 117 height 17
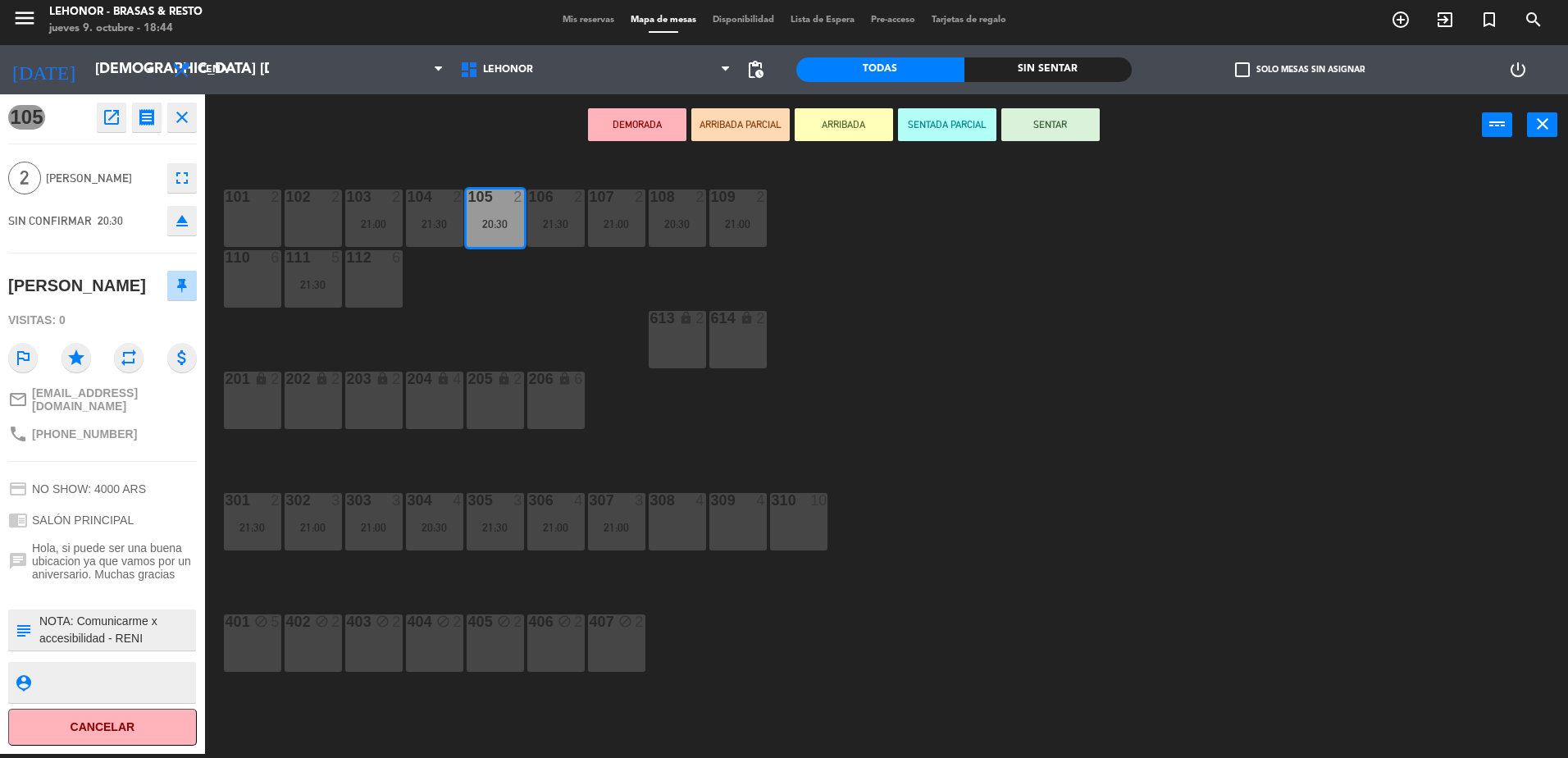
scroll to position [12, 0]
click at [1027, 508] on div "101 2 102 2 103 2 21:00 104 2 21:30 105 2 20:30 106 2 21:30 107 2 21:00 108 2 2…" at bounding box center [894, 459] width 1347 height 598
